Goal: Information Seeking & Learning: Find specific fact

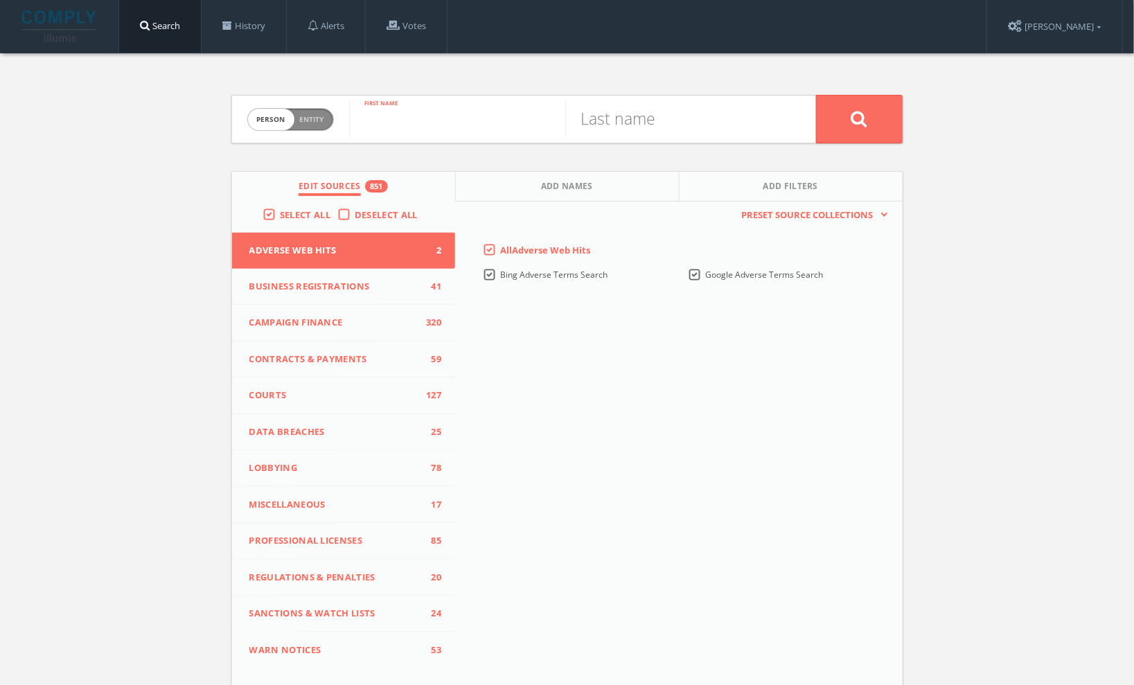
click at [412, 133] on input "text" at bounding box center [457, 119] width 216 height 36
type input "[PERSON_NAME]"
drag, startPoint x: 412, startPoint y: 133, endPoint x: 606, endPoint y: 125, distance: 194.1
click at [606, 125] on input "text" at bounding box center [673, 119] width 216 height 36
type input "Mehta"
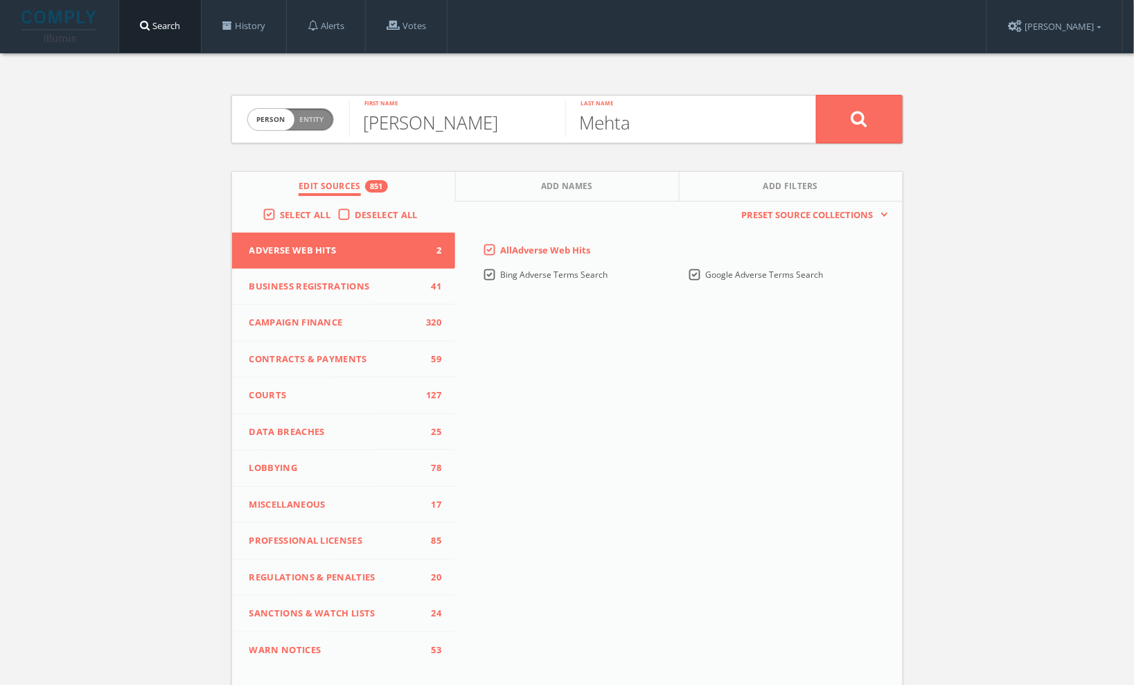
drag, startPoint x: 606, startPoint y: 125, endPoint x: 311, endPoint y: 321, distance: 353.9
click at [311, 321] on span "Campaign Finance" at bounding box center [335, 323] width 172 height 14
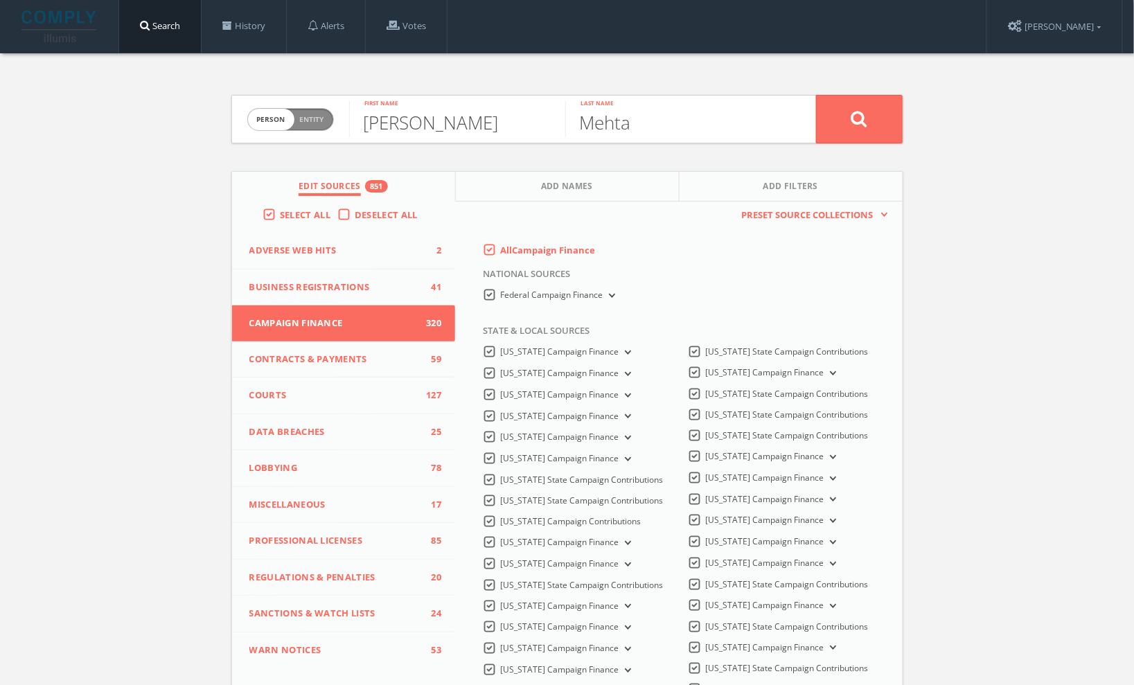
click at [500, 246] on label "All Campaign Finance" at bounding box center [547, 251] width 95 height 14
click at [0, 0] on Finance-all-0 "All Campaign Finance" at bounding box center [0, 0] width 0 height 0
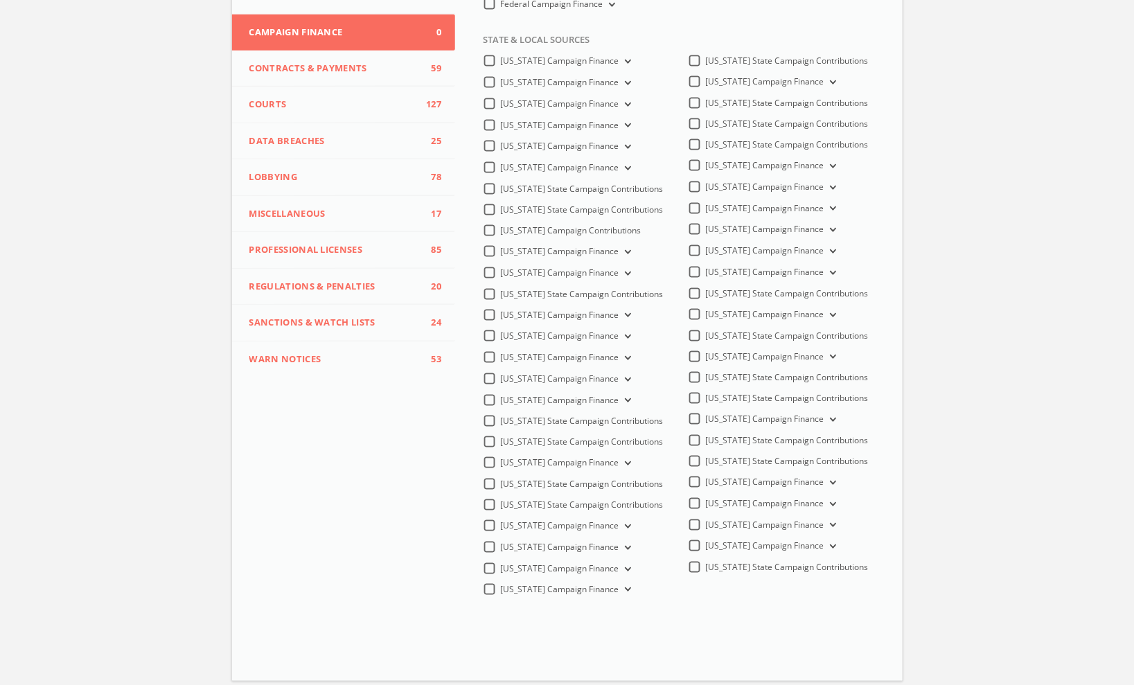
scroll to position [308, 0]
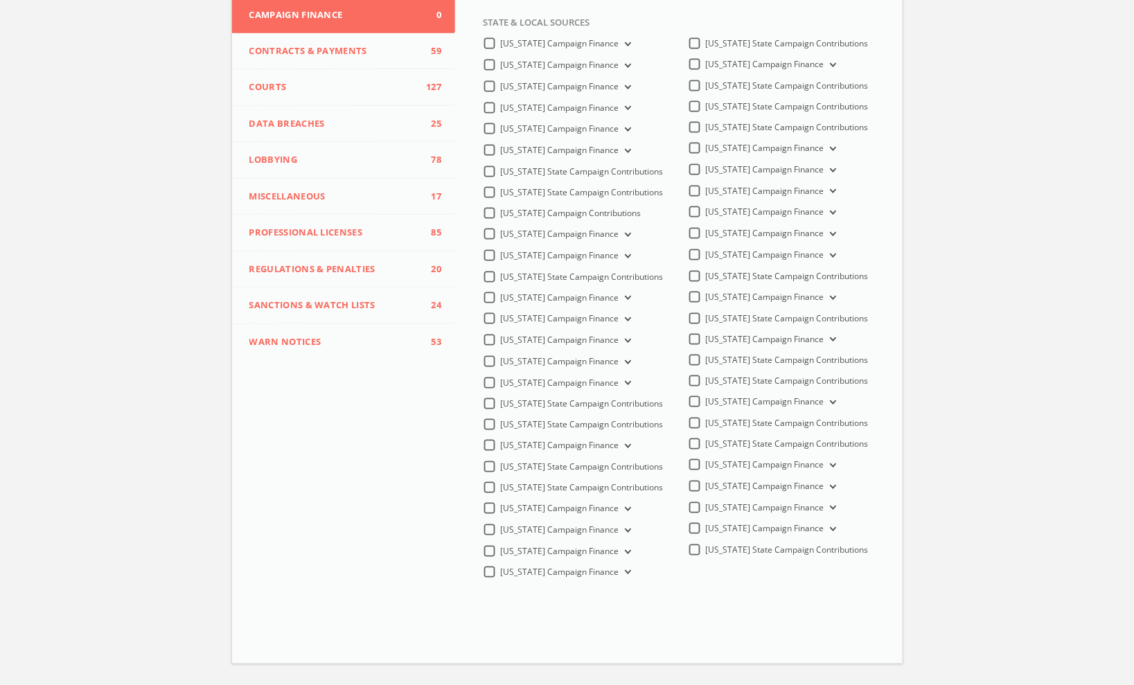
click at [689, 470] on div "[US_STATE] Campaign Finance" at bounding box center [764, 465] width 151 height 12
click at [706, 472] on label "[US_STATE] Campaign Finance" at bounding box center [773, 465] width 134 height 13
click at [0, 0] on Finance-all "[US_STATE] Campaign Finance" at bounding box center [0, 0] width 0 height 0
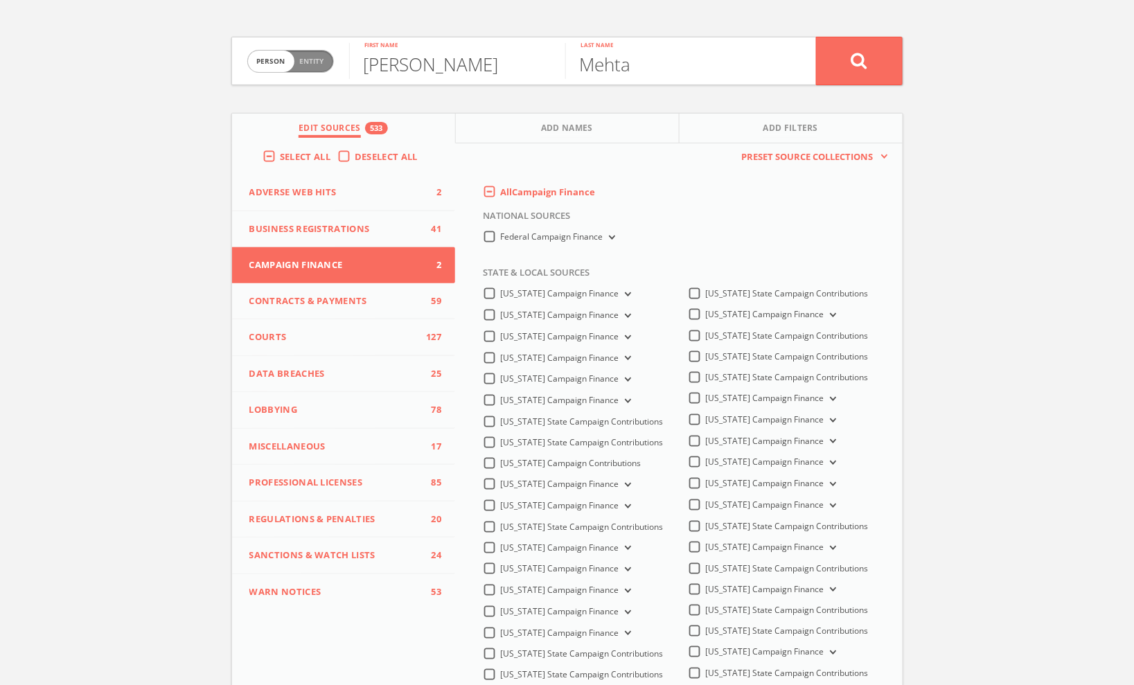
scroll to position [0, 0]
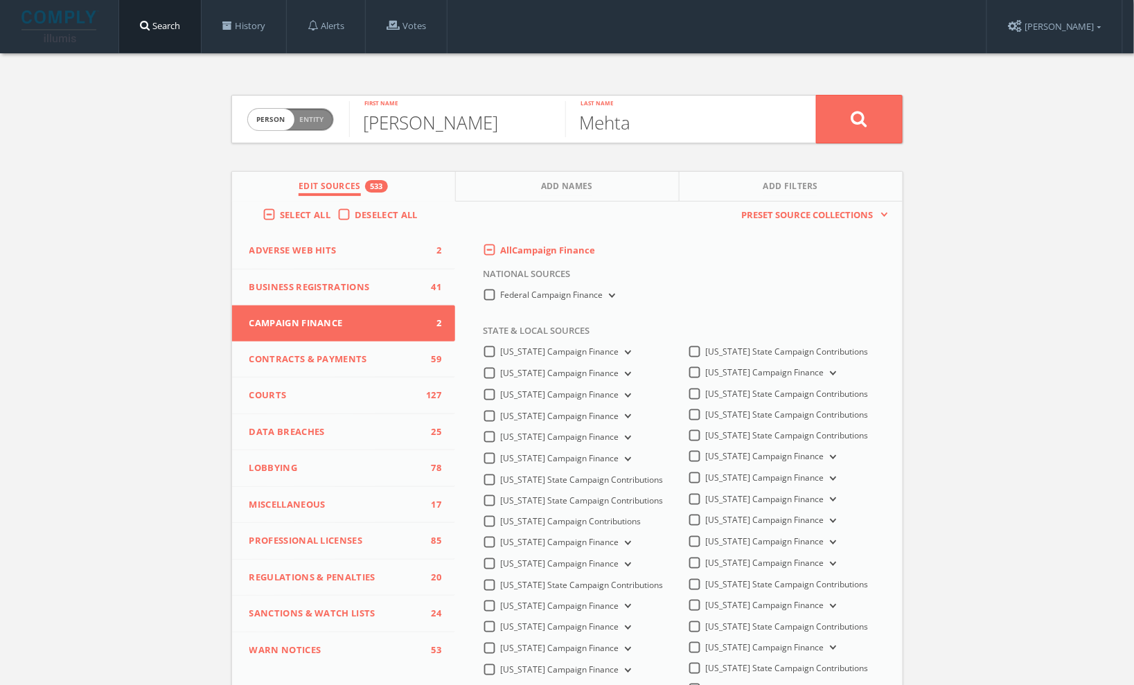
click at [852, 118] on icon at bounding box center [859, 118] width 17 height 17
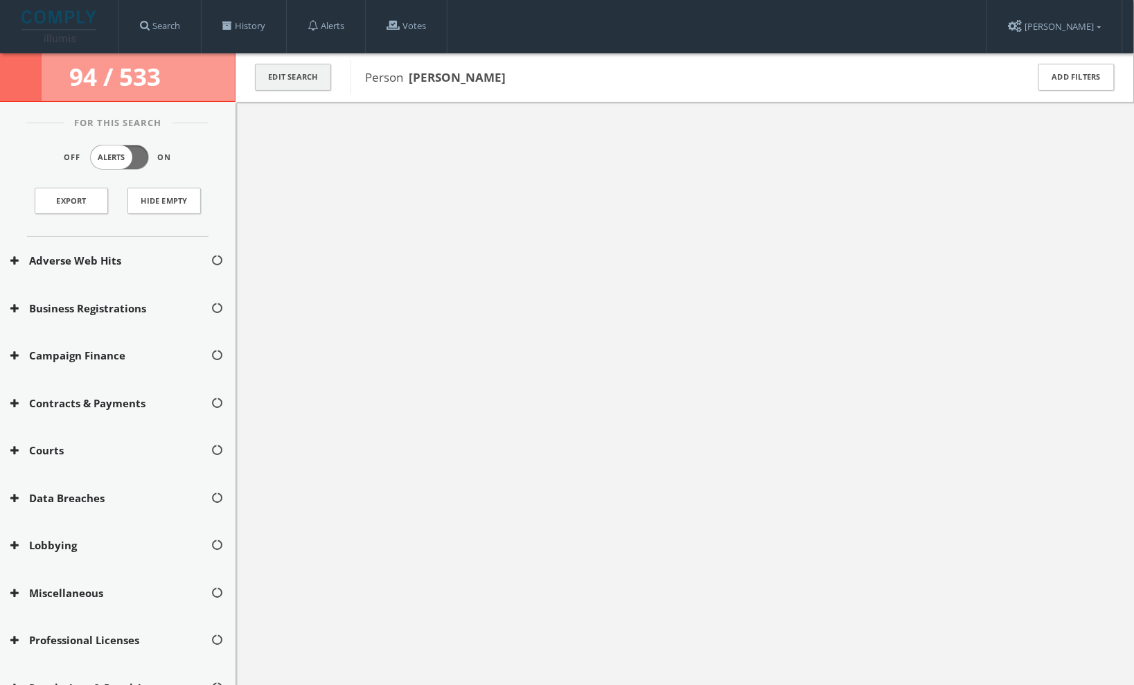
click at [284, 76] on button "Edit Search" at bounding box center [293, 77] width 76 height 27
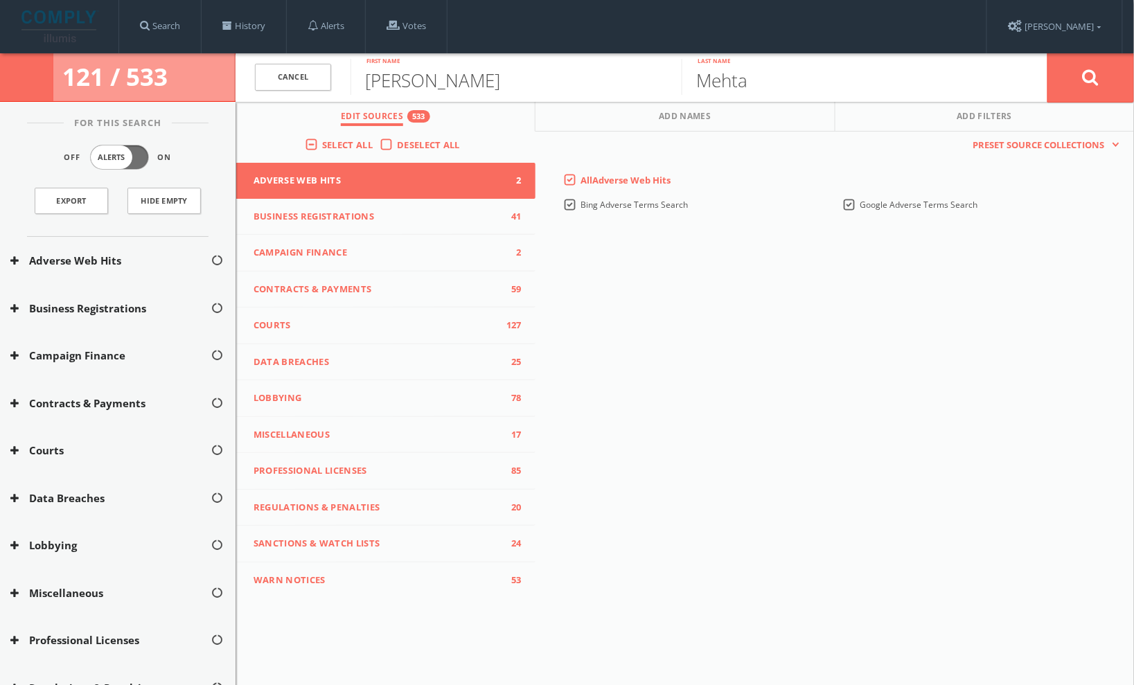
click at [397, 142] on label "Deselect All" at bounding box center [432, 146] width 70 height 14
click at [0, 0] on input "Deselect All" at bounding box center [0, 0] width 0 height 0
click at [312, 248] on span "Campaign Finance" at bounding box center [377, 253] width 247 height 14
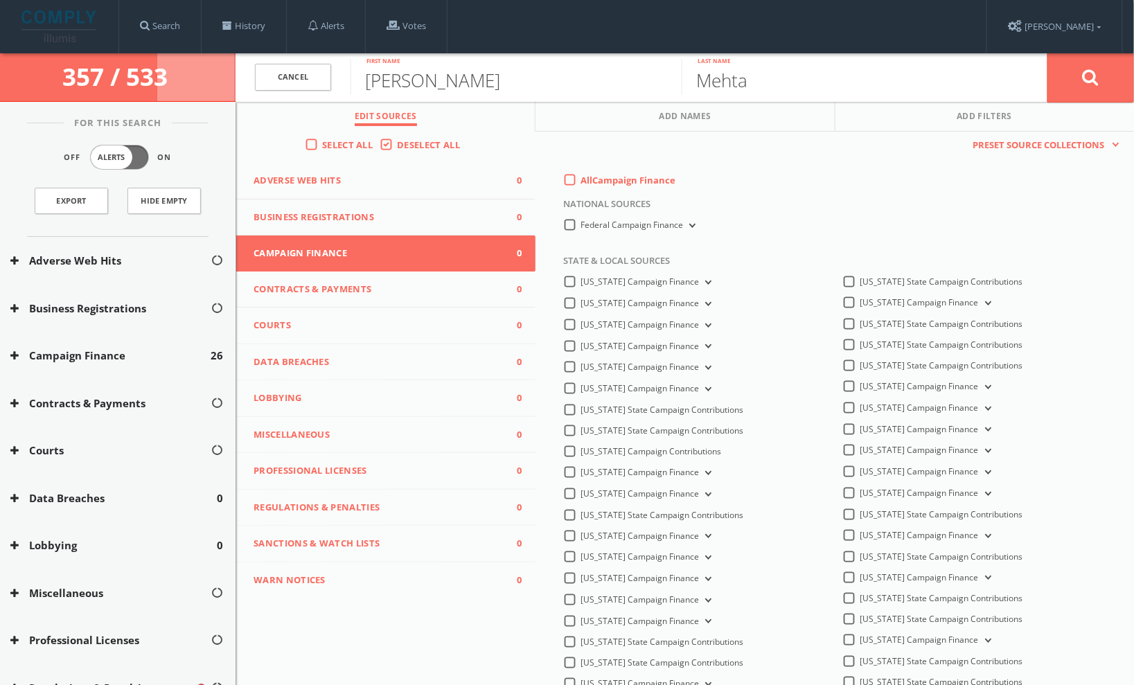
scroll to position [200, 0]
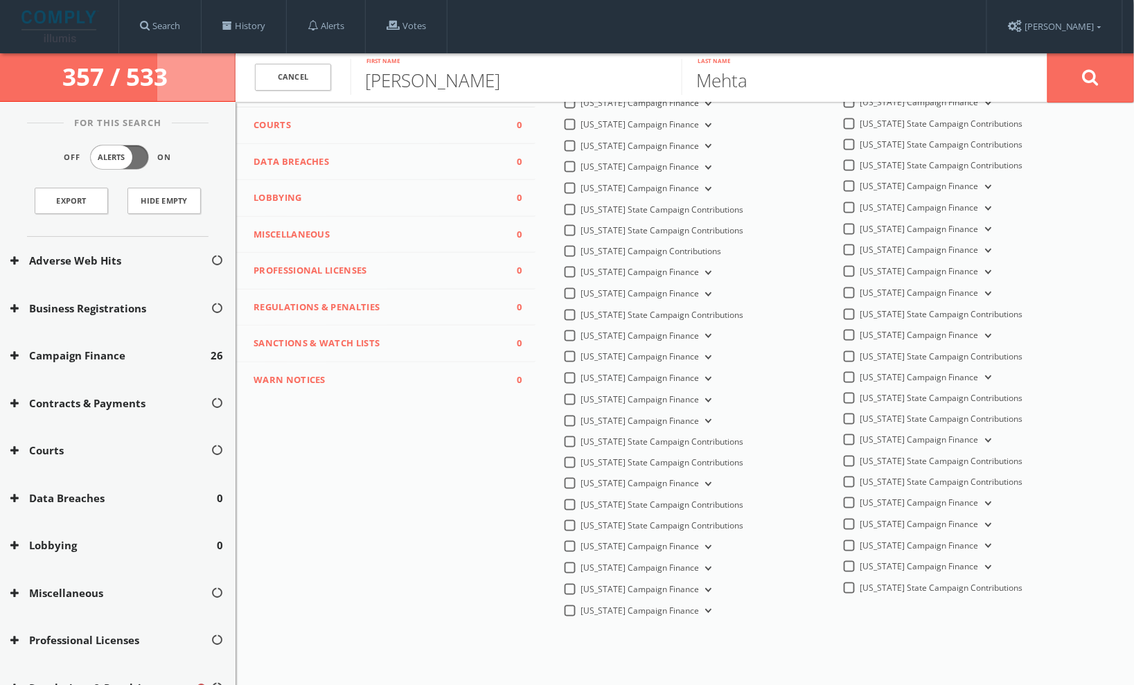
click at [860, 497] on label "[US_STATE] Campaign Finance" at bounding box center [927, 503] width 134 height 13
click at [0, 0] on Finance-all "[US_STATE] Campaign Finance" at bounding box center [0, 0] width 0 height 0
click at [1097, 85] on icon at bounding box center [1091, 77] width 17 height 17
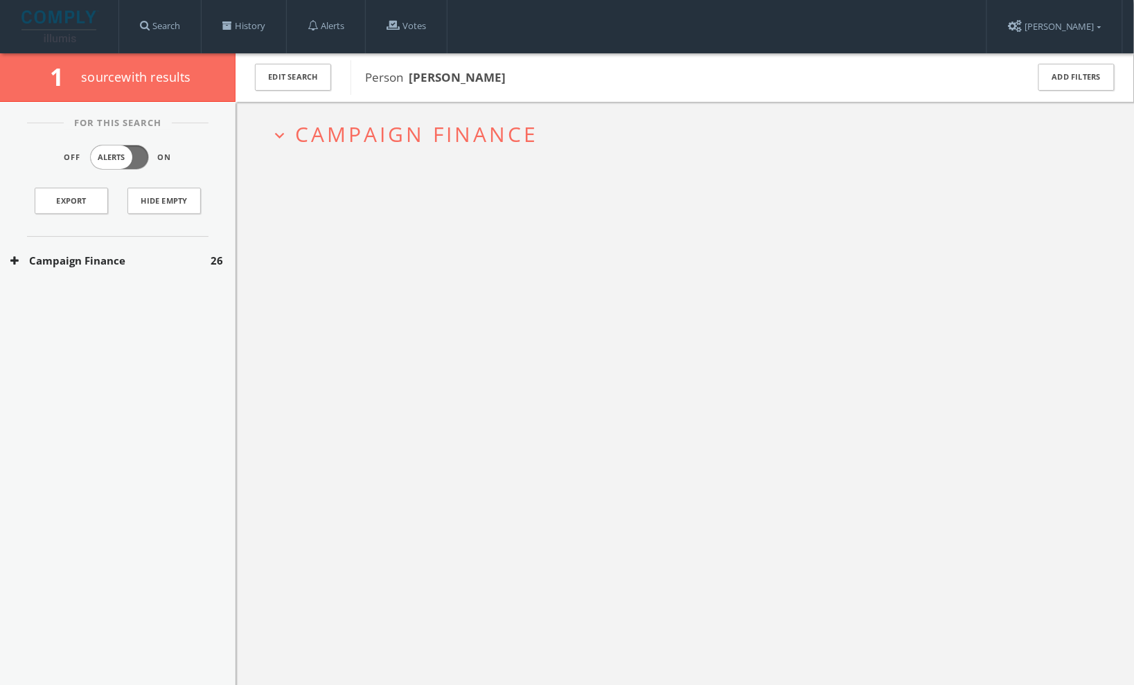
click at [15, 256] on icon at bounding box center [14, 261] width 8 height 10
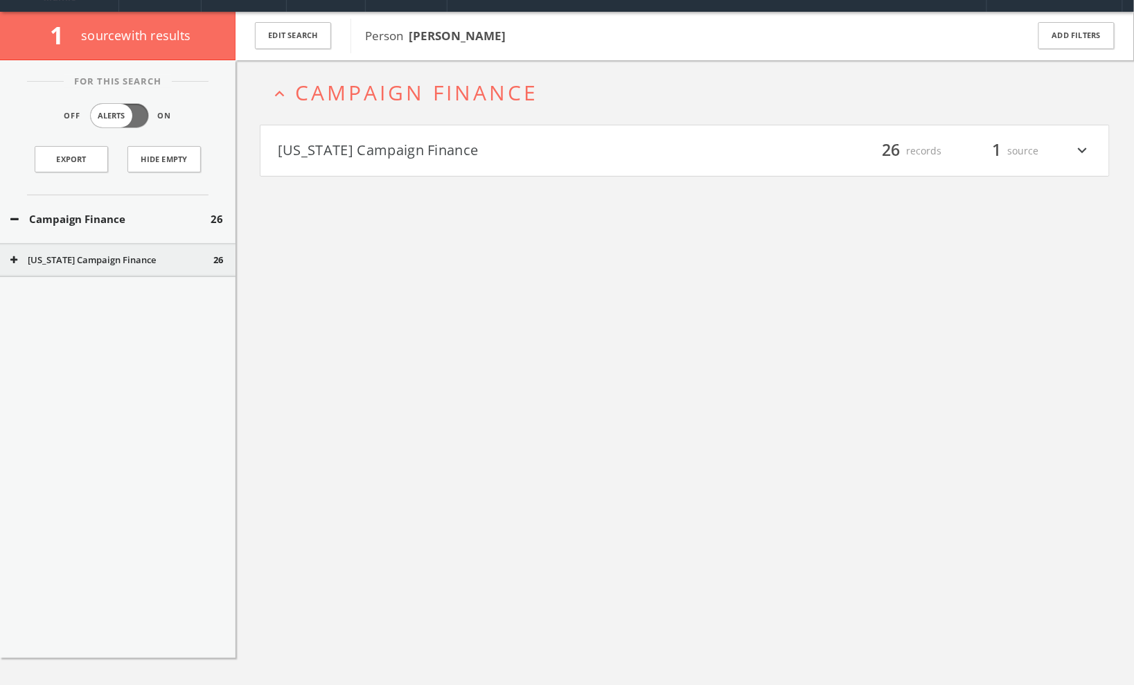
scroll to position [52, 0]
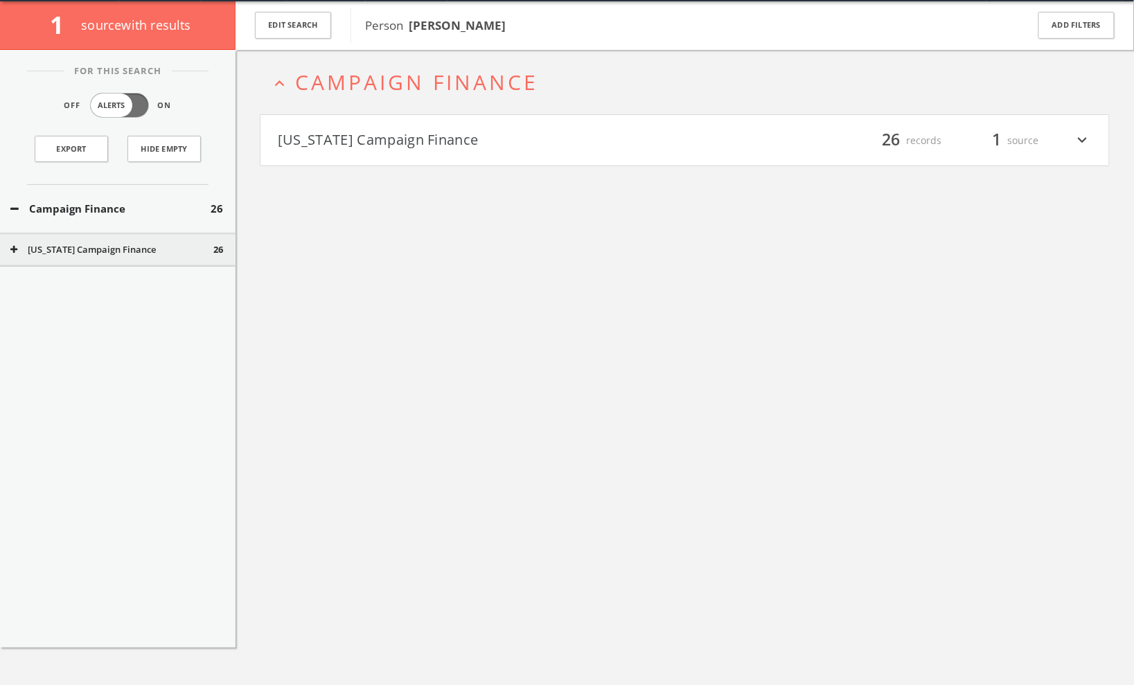
click at [371, 145] on button "[US_STATE] Campaign Finance" at bounding box center [481, 141] width 407 height 24
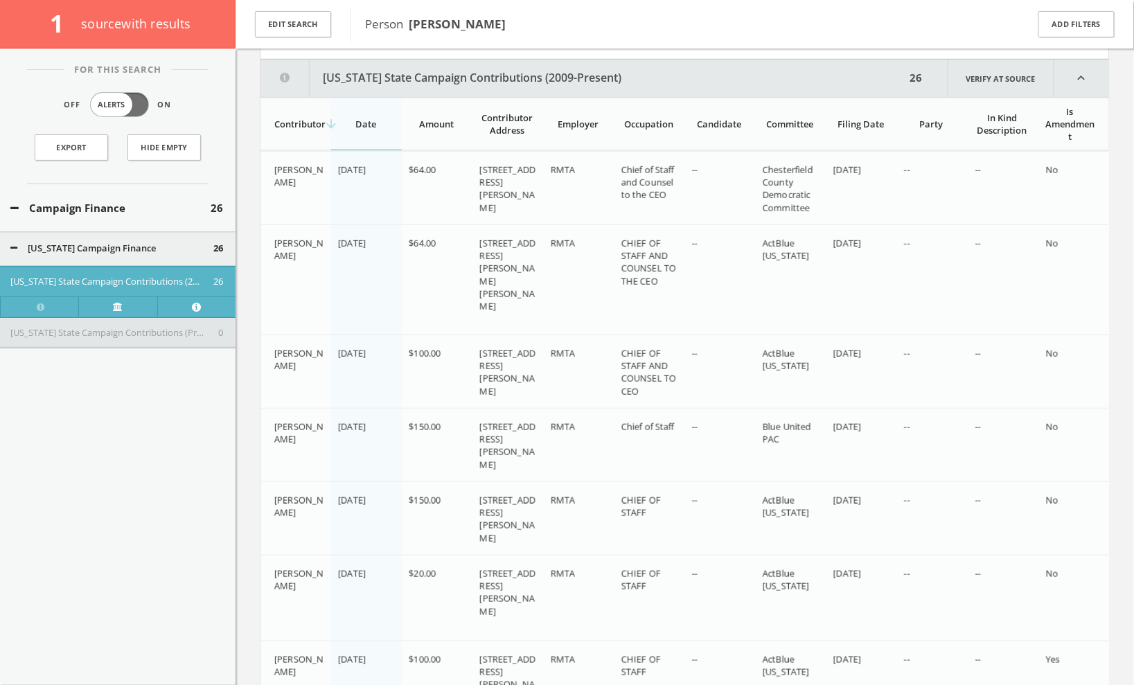
scroll to position [168, 0]
click at [860, 123] on div "Filing Date" at bounding box center [860, 122] width 55 height 12
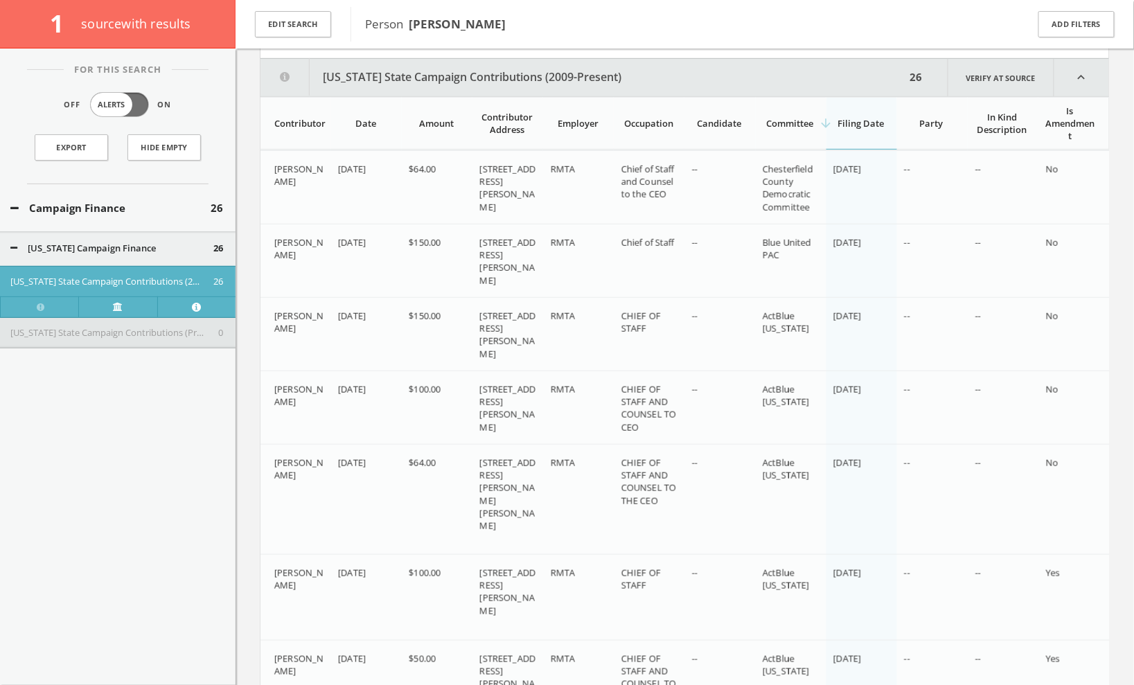
click at [860, 123] on div "arrow_downward Filing Date" at bounding box center [860, 123] width 55 height 12
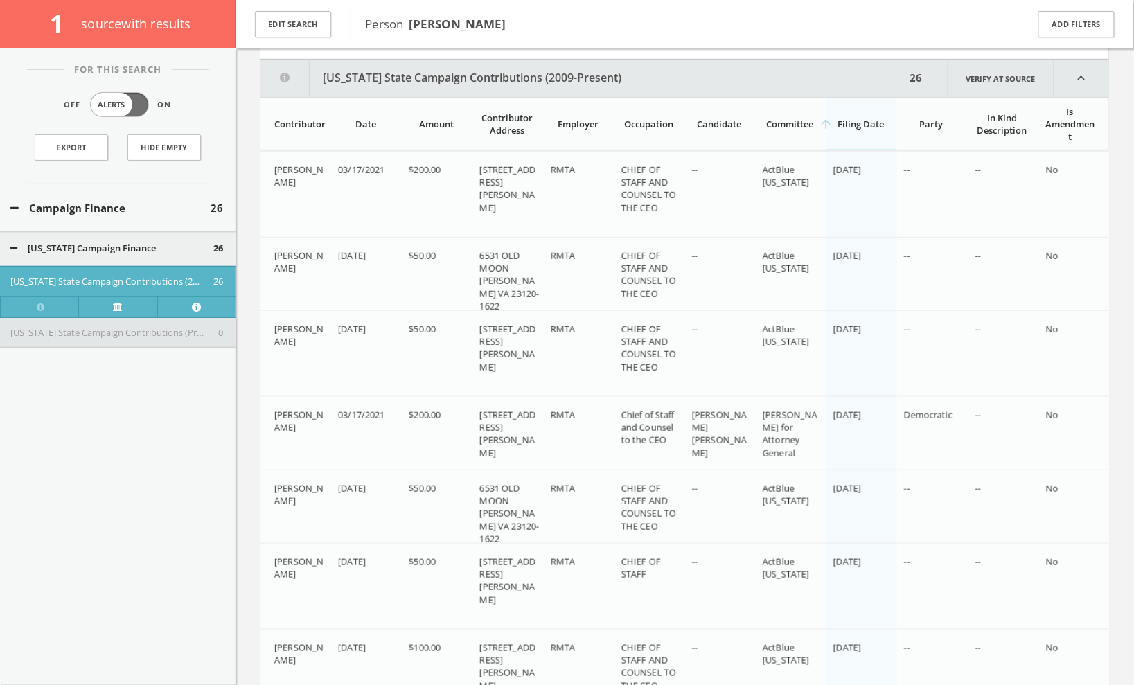
click at [860, 123] on div "arrow_upward Filing Date" at bounding box center [860, 124] width 55 height 12
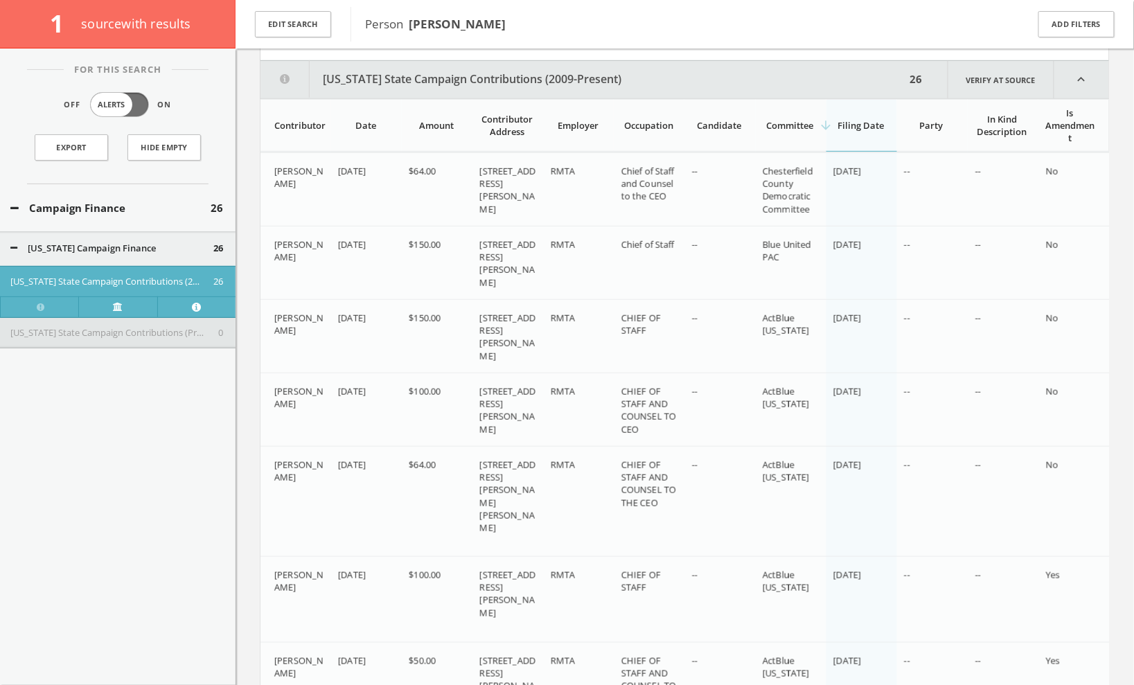
drag, startPoint x: 482, startPoint y: 164, endPoint x: 525, endPoint y: 190, distance: 50.4
click at [525, 190] on span "[STREET_ADDRESS][PERSON_NAME]" at bounding box center [506, 190] width 55 height 51
click at [504, 182] on span "[STREET_ADDRESS][PERSON_NAME]" at bounding box center [506, 190] width 55 height 51
drag, startPoint x: 483, startPoint y: 167, endPoint x: 521, endPoint y: 190, distance: 44.8
click at [521, 190] on span "[STREET_ADDRESS][PERSON_NAME]" at bounding box center [506, 190] width 55 height 51
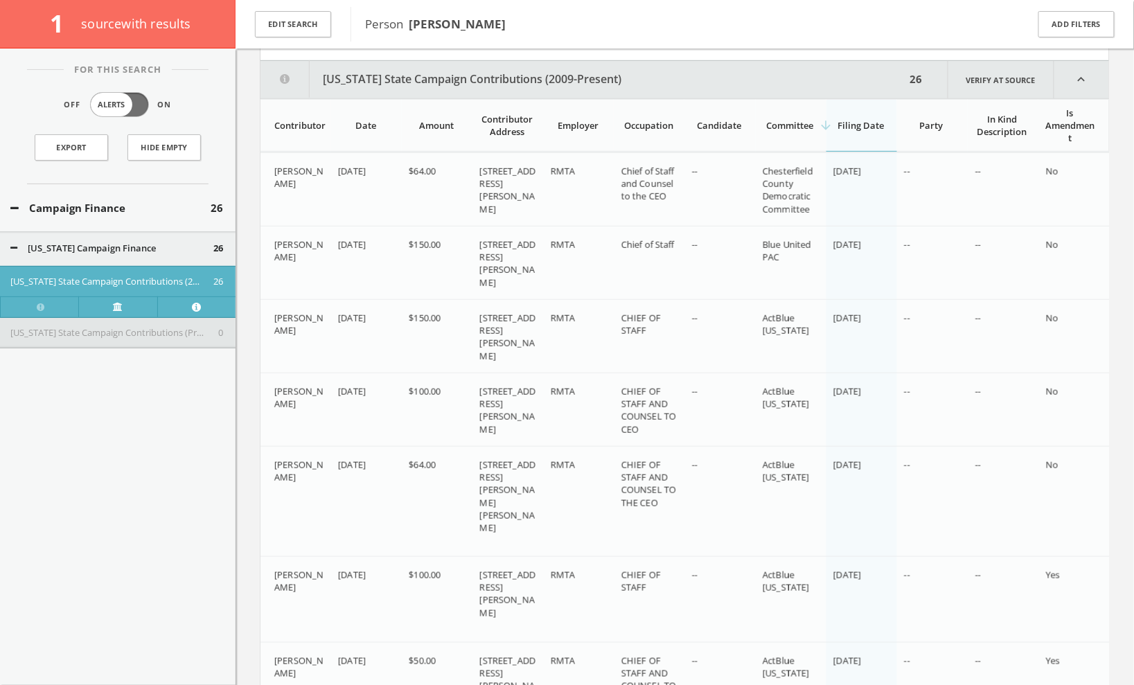
click at [521, 190] on span "[STREET_ADDRESS][PERSON_NAME]" at bounding box center [506, 190] width 55 height 51
drag, startPoint x: 481, startPoint y: 168, endPoint x: 506, endPoint y: 177, distance: 26.3
click at [504, 176] on span "[STREET_ADDRESS][PERSON_NAME]" at bounding box center [506, 190] width 55 height 51
click at [523, 186] on span "[STREET_ADDRESS][PERSON_NAME]" at bounding box center [506, 190] width 55 height 51
drag, startPoint x: 481, startPoint y: 168, endPoint x: 531, endPoint y: 192, distance: 55.2
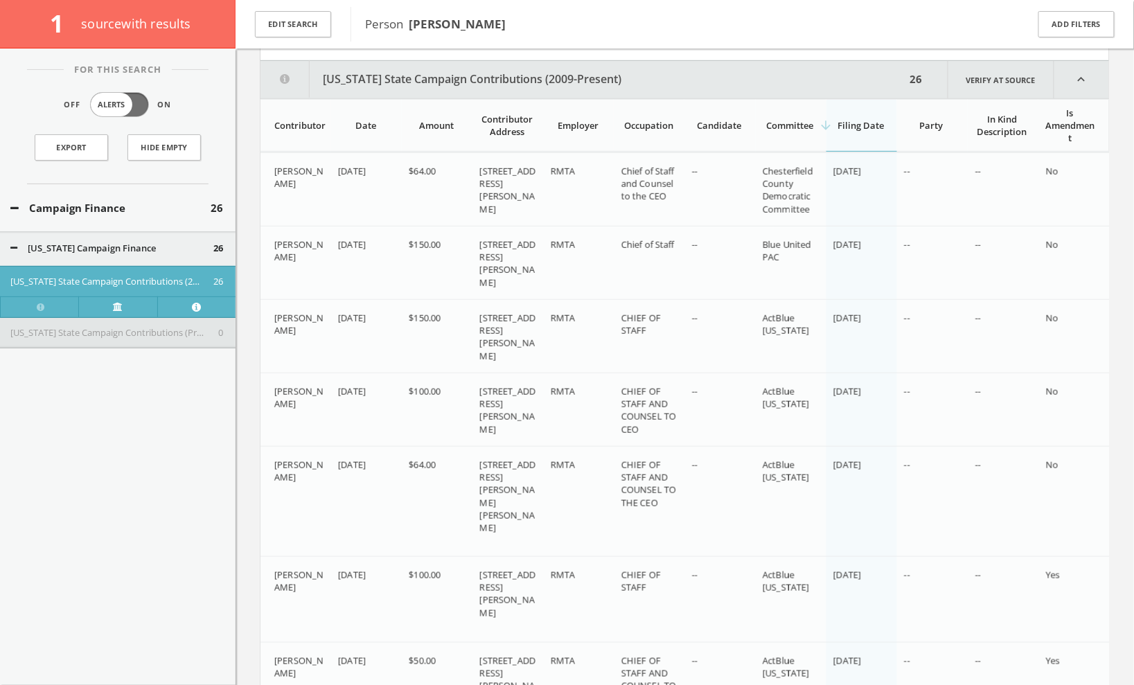
click at [531, 192] on div "[STREET_ADDRESS][PERSON_NAME]" at bounding box center [509, 190] width 60 height 51
copy span "[STREET_ADDRESS][PERSON_NAME]"
